Goal: Navigation & Orientation: Find specific page/section

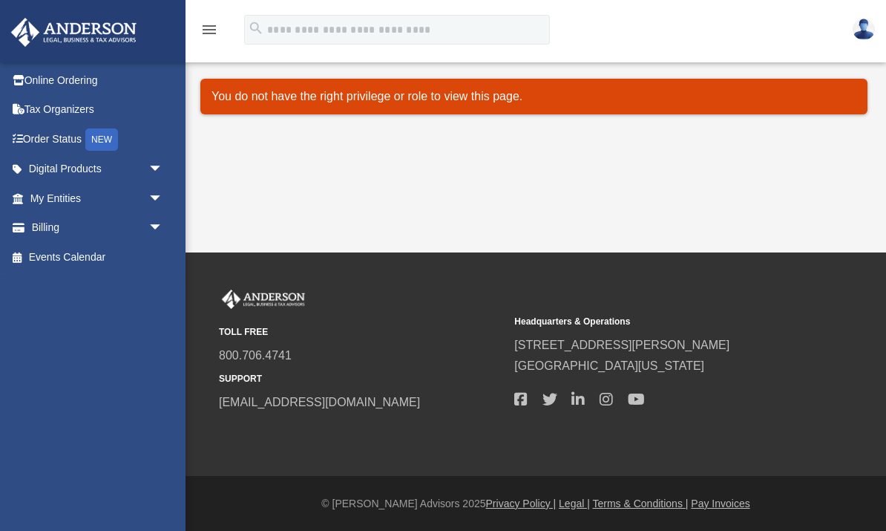
click at [151, 197] on span "arrow_drop_down" at bounding box center [163, 198] width 30 height 30
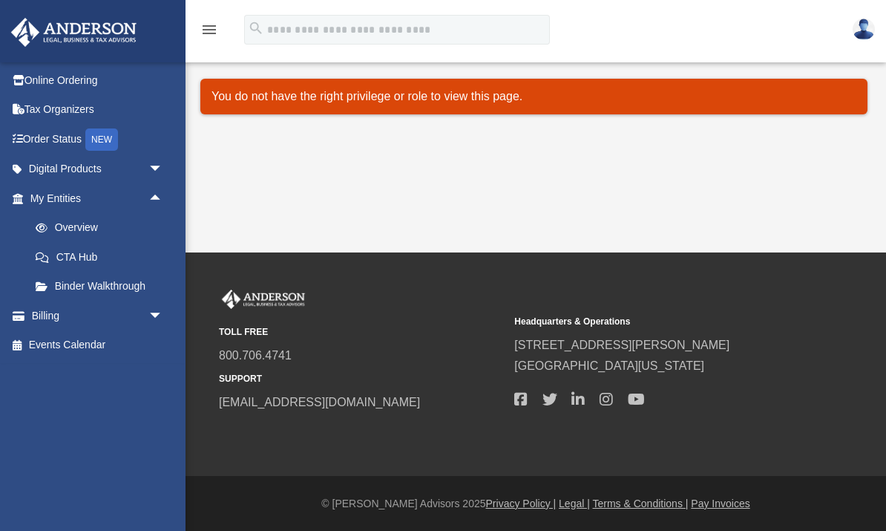
click at [79, 231] on link "Overview" at bounding box center [103, 228] width 165 height 30
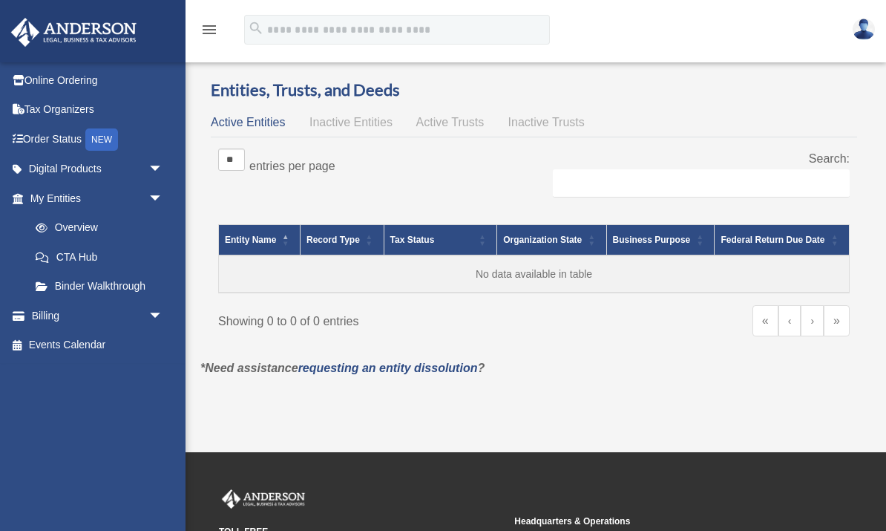
click at [357, 122] on span "Inactive Entities" at bounding box center [351, 122] width 83 height 13
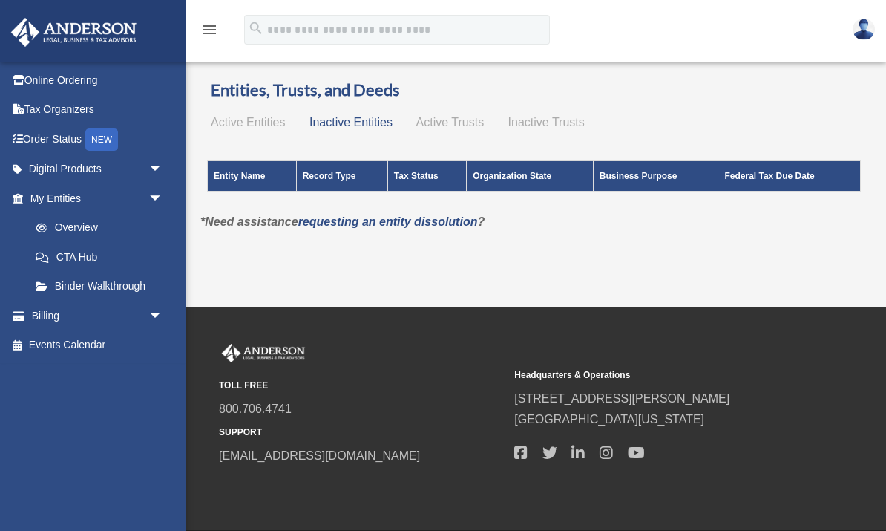
click at [242, 124] on span "Active Entities" at bounding box center [248, 122] width 74 height 13
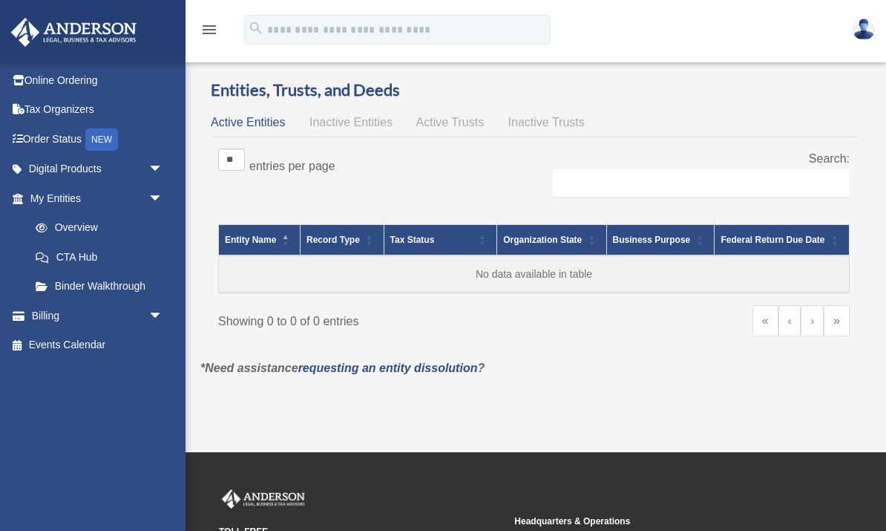
click at [878, 27] on link at bounding box center [864, 28] width 45 height 65
click at [634, 415] on div "Overview date_range Published on Last updated [DATE] [DATE] by [PERSON_NAME] Ad…" at bounding box center [534, 239] width 690 height 356
click at [76, 76] on link "Online Ordering" at bounding box center [97, 80] width 175 height 30
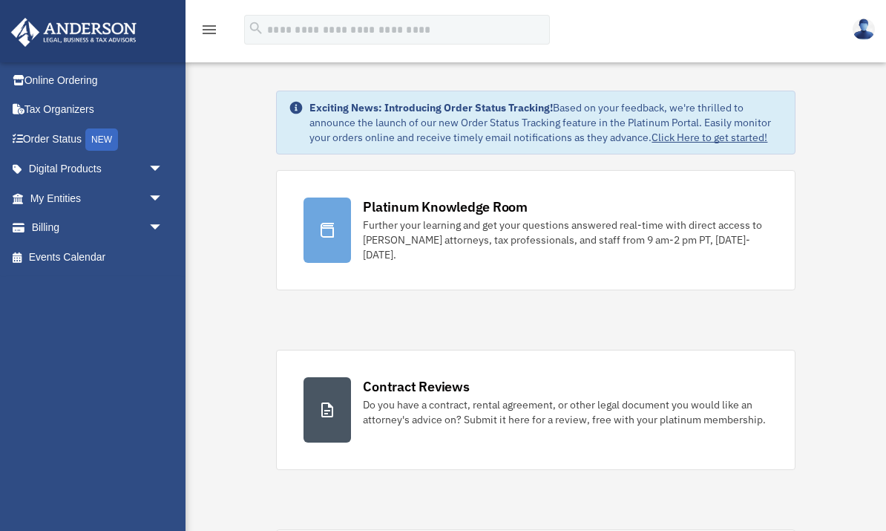
click at [49, 81] on link "Online Ordering" at bounding box center [97, 80] width 175 height 30
